Goal: Use online tool/utility

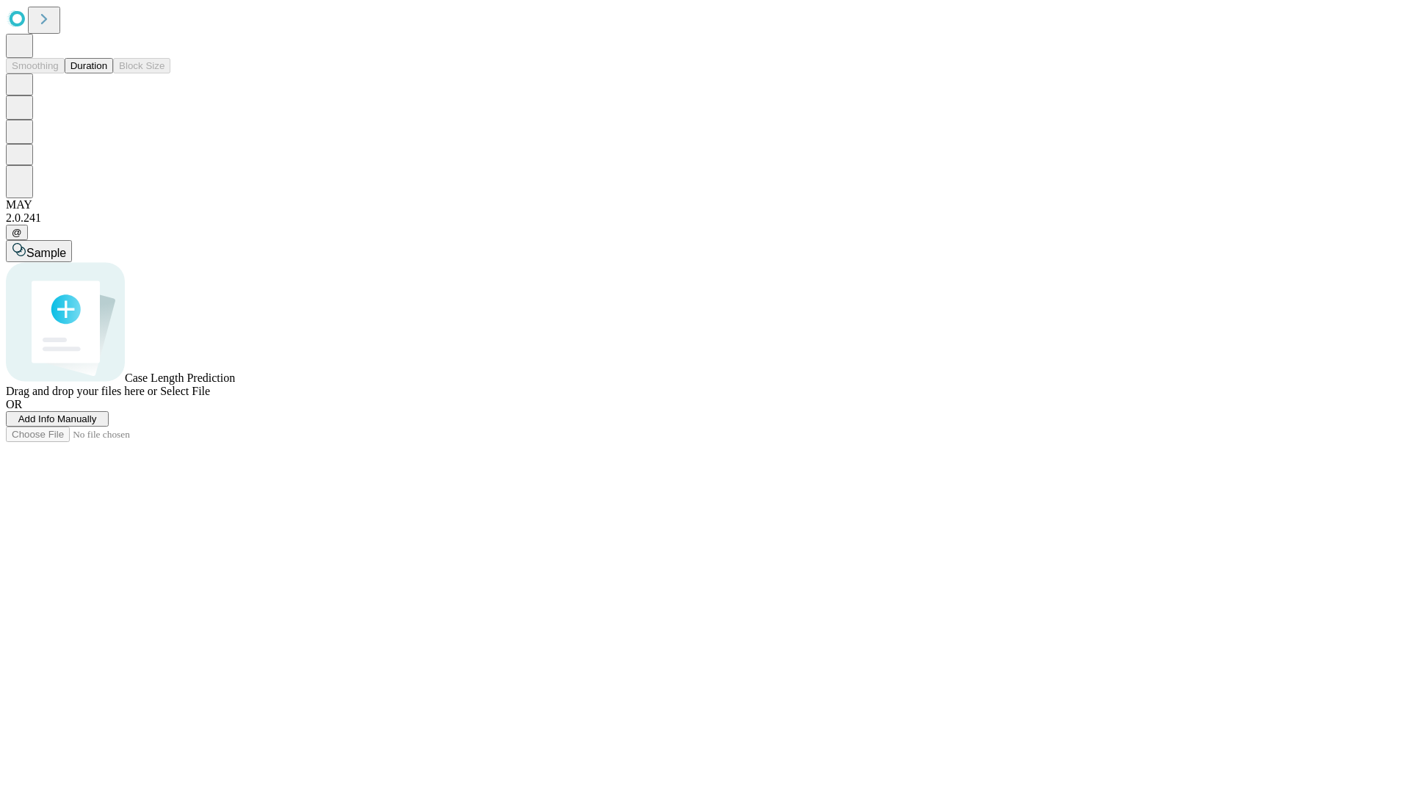
click at [107, 73] on button "Duration" at bounding box center [89, 65] width 48 height 15
click at [97, 424] on span "Add Info Manually" at bounding box center [57, 418] width 79 height 11
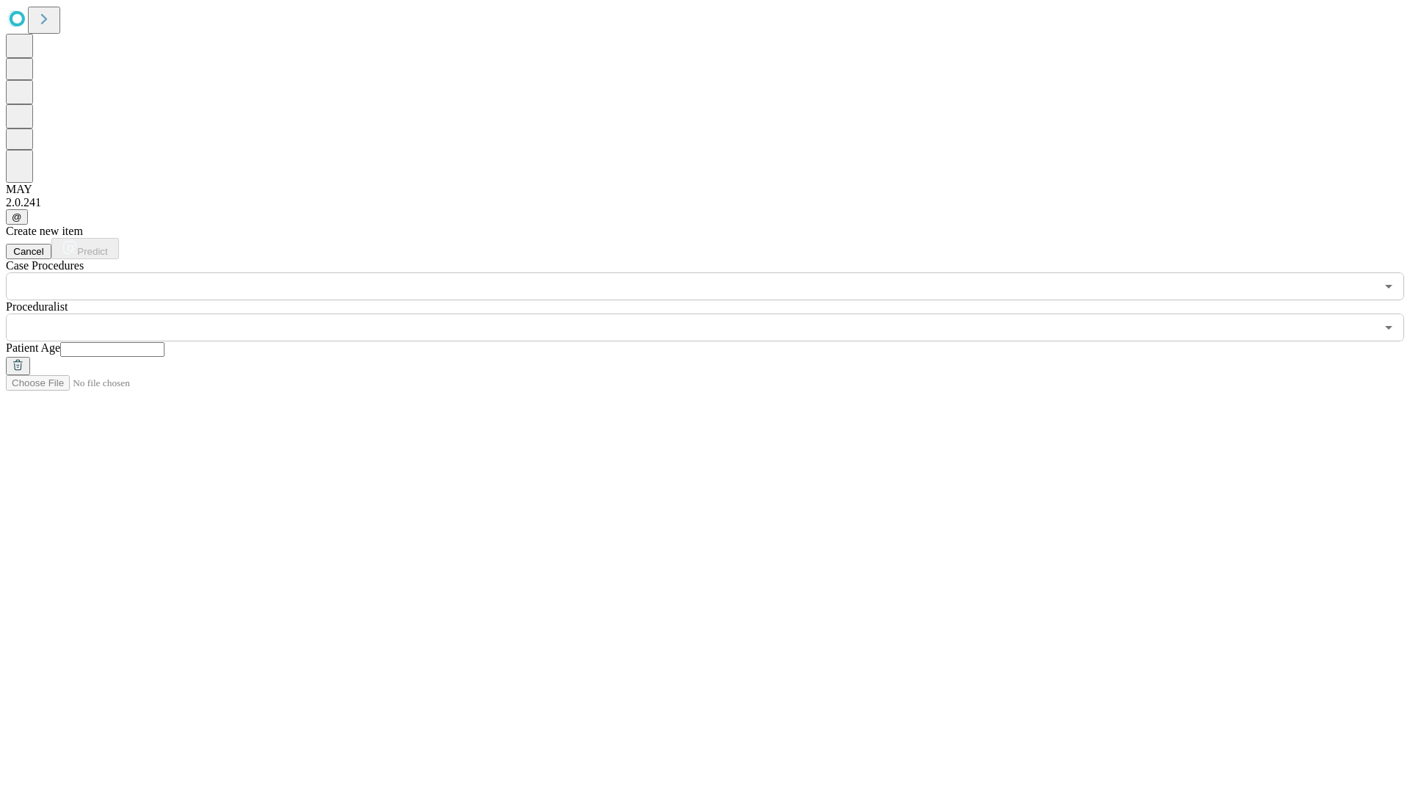
click at [164, 342] on input "text" at bounding box center [112, 349] width 104 height 15
type input "**"
click at [715, 314] on input "text" at bounding box center [690, 328] width 1369 height 28
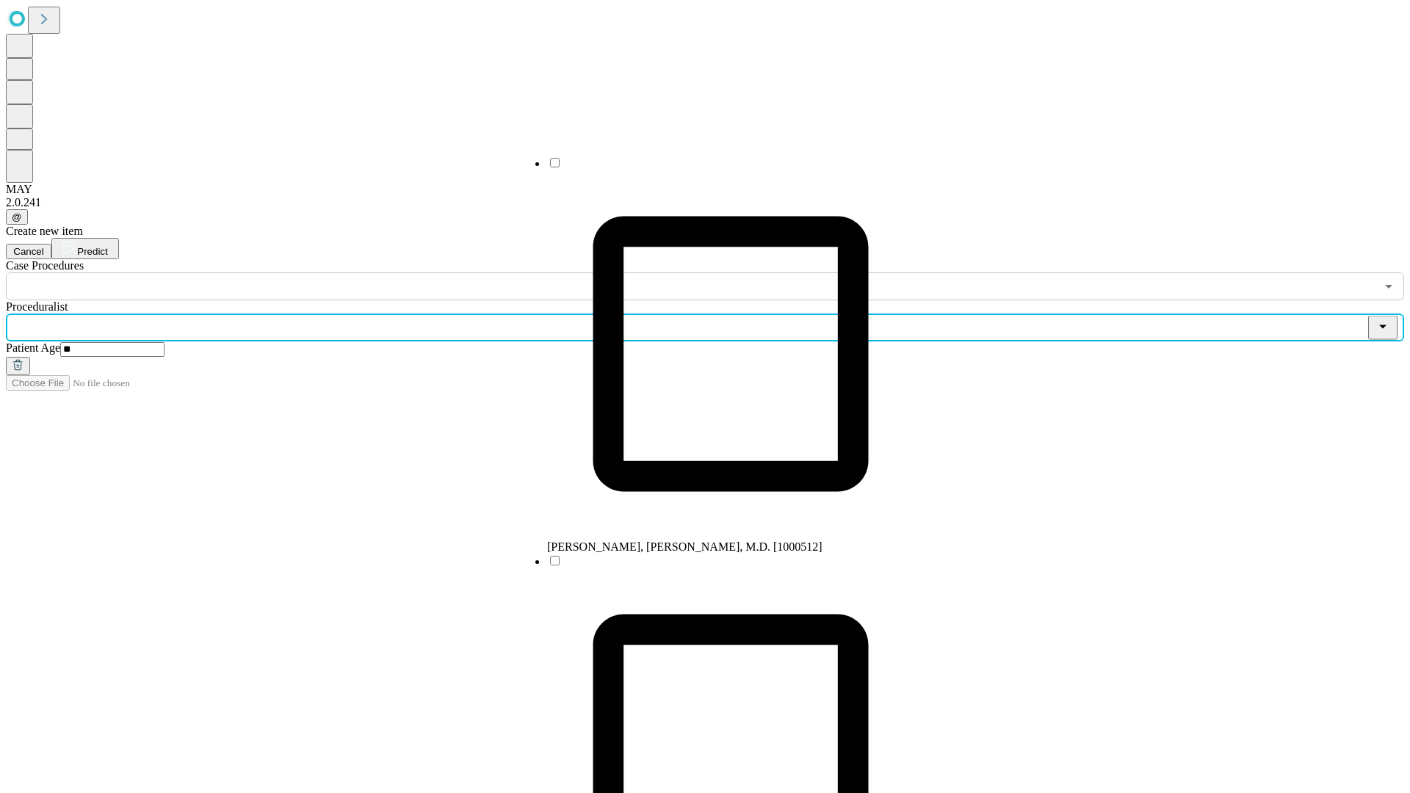
click at [716, 168] on li "[PERSON_NAME], [PERSON_NAME], M.D. [1000512]" at bounding box center [730, 355] width 367 height 398
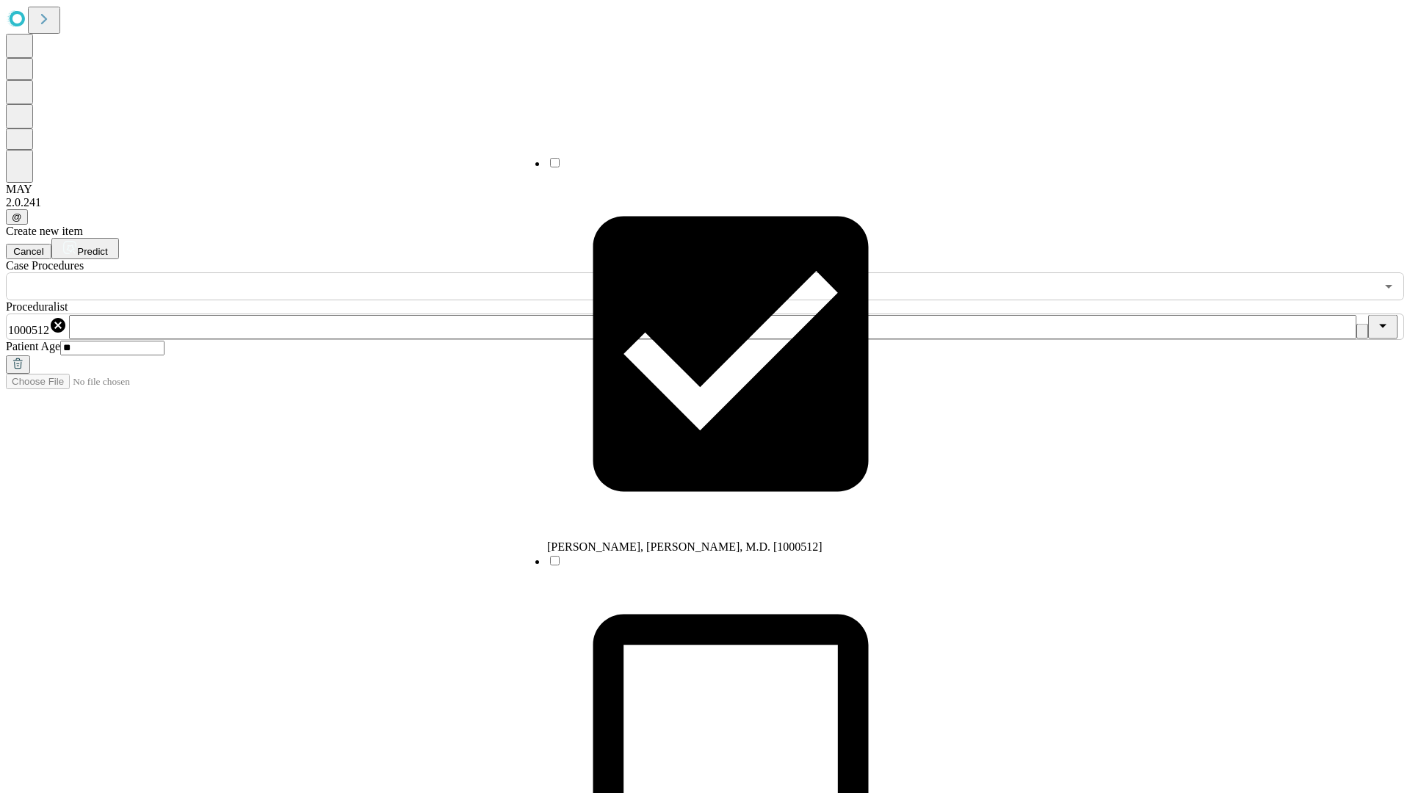
click at [308, 272] on input "text" at bounding box center [690, 286] width 1369 height 28
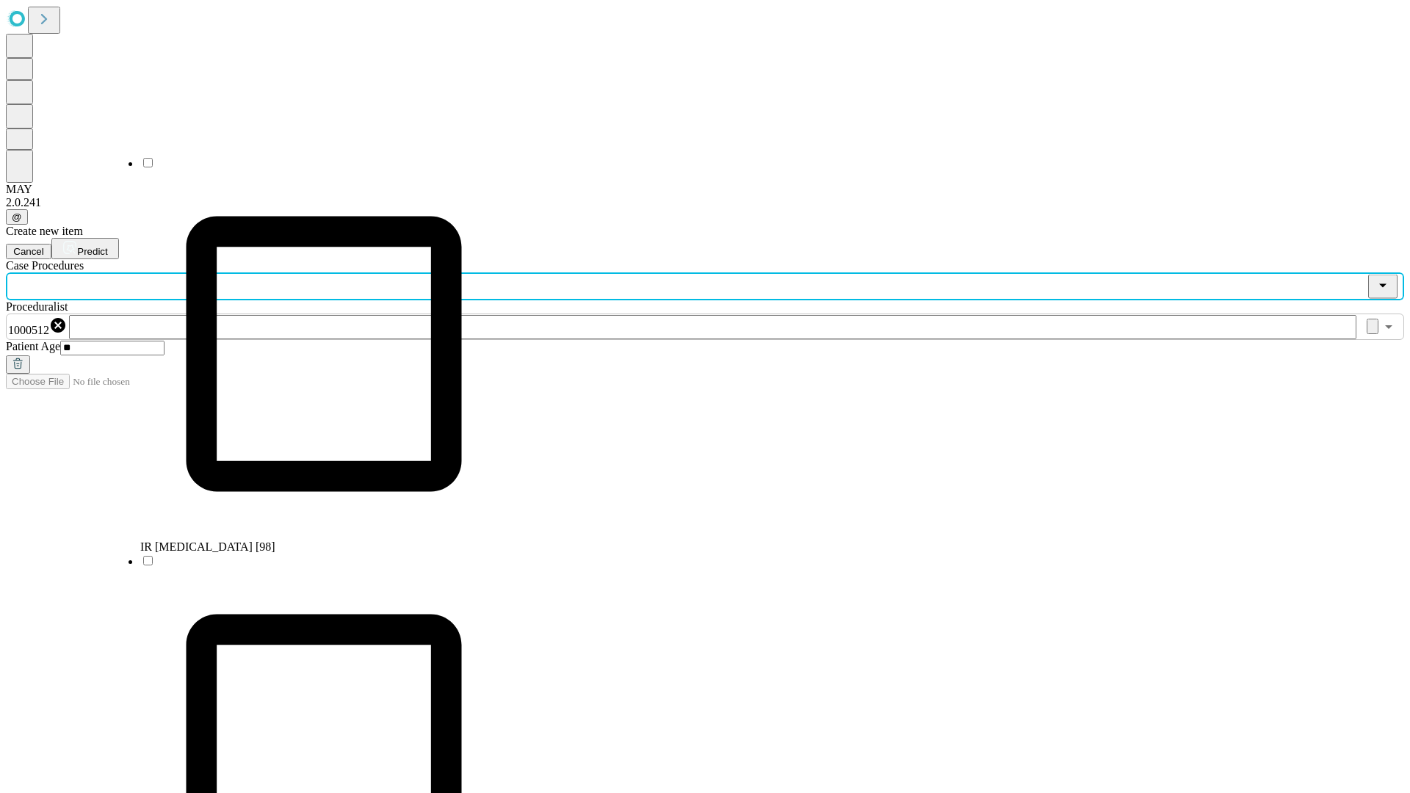
click at [309, 168] on li "IR [MEDICAL_DATA] [98]" at bounding box center [323, 355] width 367 height 398
click at [107, 246] on span "Predict" at bounding box center [92, 251] width 30 height 11
